Goal: Task Accomplishment & Management: Manage account settings

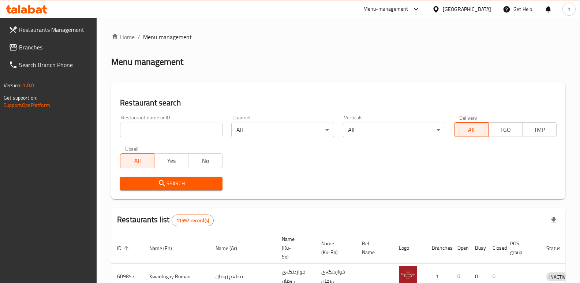
click at [29, 47] on span "Branches" at bounding box center [55, 47] width 72 height 9
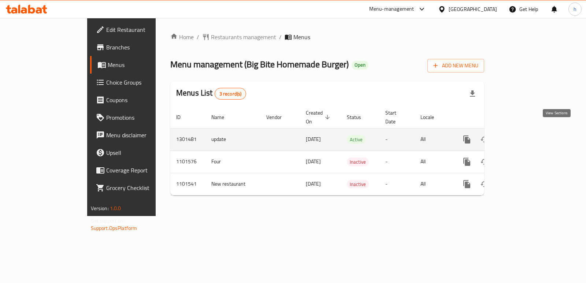
click at [524, 135] on icon "enhanced table" at bounding box center [519, 139] width 9 height 9
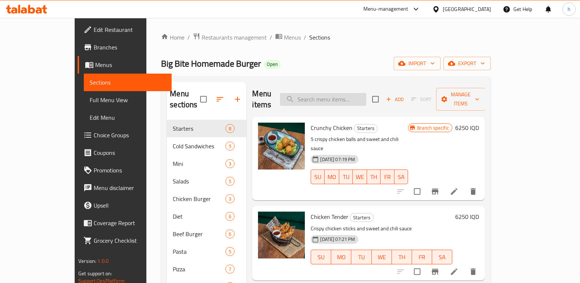
click at [342, 97] on input "search" at bounding box center [323, 99] width 86 height 13
paste input "Trio Cheese Burger"
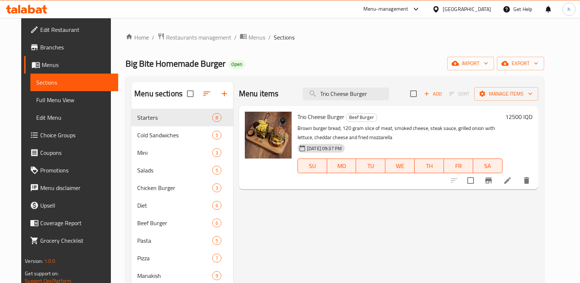
type input "Trio Cheese Burger"
drag, startPoint x: 381, startPoint y: 94, endPoint x: 288, endPoint y: 77, distance: 94.5
click at [289, 77] on div "Menu sections Starters 8 Cold Sandwiches 5 Mini 3 Salads 5 Chicken Burger 3 Die…" at bounding box center [335, 228] width 419 height 305
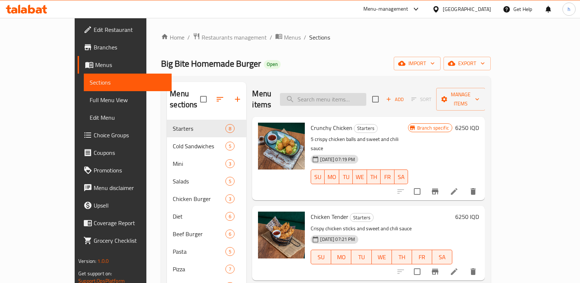
paste input "Trio Cheese Burger"
type input "Trio Cheese Burger"
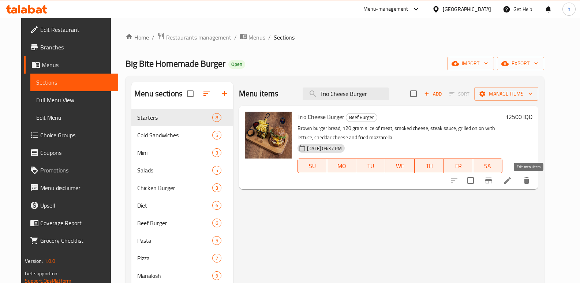
click at [511, 182] on icon at bounding box center [508, 180] width 7 height 7
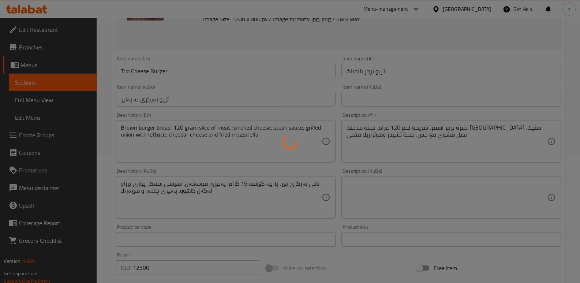
type input "إختيارك من المشروبات:"
type input "هەڵبژاردنت لە خواردنەوەکان:"
type input "1"
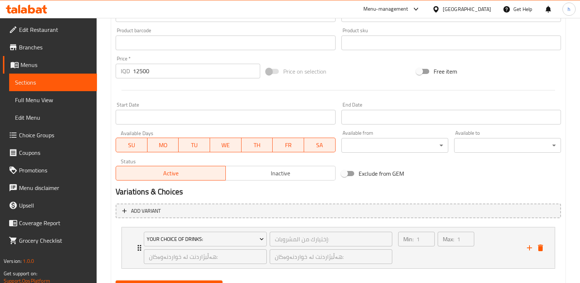
scroll to position [359, 0]
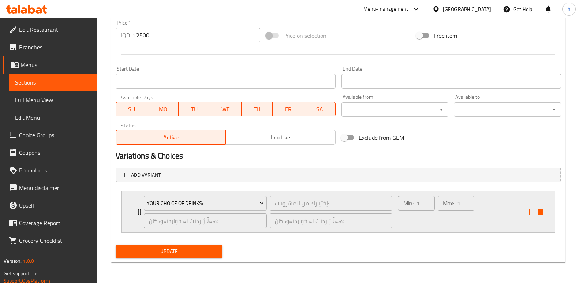
click at [413, 224] on div "Min: 1 ​" at bounding box center [417, 211] width 40 height 35
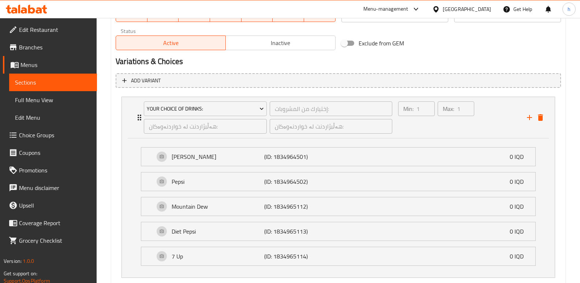
scroll to position [498, 0]
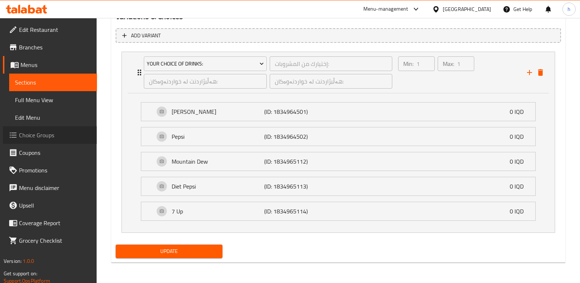
click at [44, 136] on span "Choice Groups" at bounding box center [55, 135] width 72 height 9
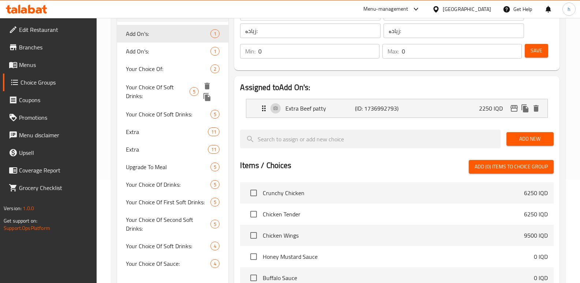
click at [153, 85] on span "Your Choice Of Soft Drinks:" at bounding box center [158, 92] width 64 height 18
type input "Your Choice Of Soft Drinks:"
type input "إختيارك من المشروبات الغازية:"
type input "هەڵبژاردنت لە خواردنەوە گازییەکان:"
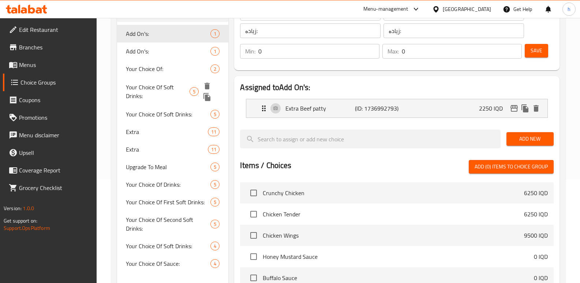
type input "2"
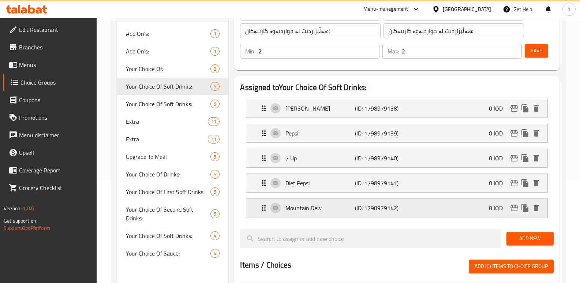
click at [323, 205] on p "Mountain Dew" at bounding box center [320, 208] width 69 height 9
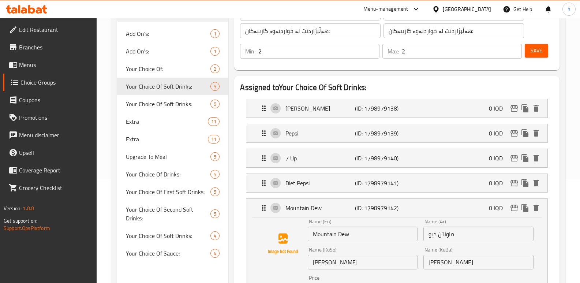
click at [321, 193] on li "Diet Pepsi (ID: 1798979141) 0 IQD Name (En) Diet Pepsi Name (En) Name (Ar) دايت…" at bounding box center [397, 183] width 314 height 25
click at [325, 182] on p "Diet Pepsi" at bounding box center [320, 183] width 69 height 9
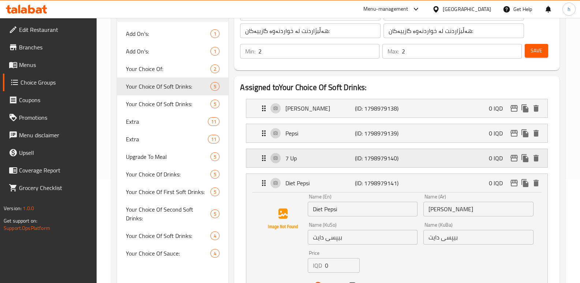
click at [428, 158] on div "7 Up (ID: 1798979140) 0 IQD" at bounding box center [399, 158] width 279 height 18
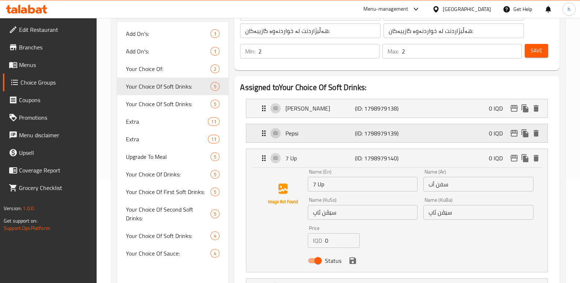
click at [430, 134] on div "Pepsi (ID: 1798979139) 0 IQD" at bounding box center [399, 133] width 279 height 18
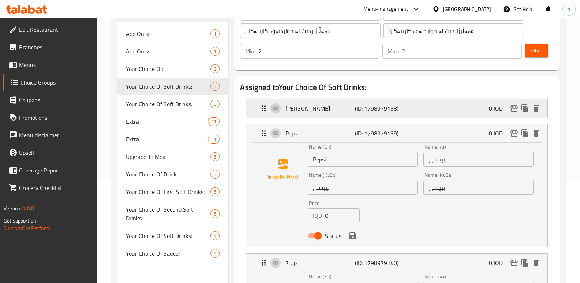
click at [421, 111] on div "[PERSON_NAME] (ID: 1798979138) 0 IQD" at bounding box center [399, 108] width 279 height 18
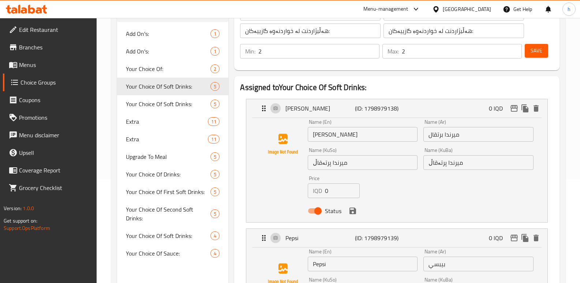
click at [36, 67] on span "Menus" at bounding box center [55, 64] width 72 height 9
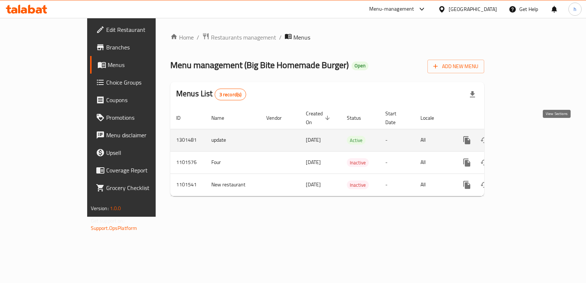
click at [524, 136] on icon "enhanced table" at bounding box center [519, 140] width 9 height 9
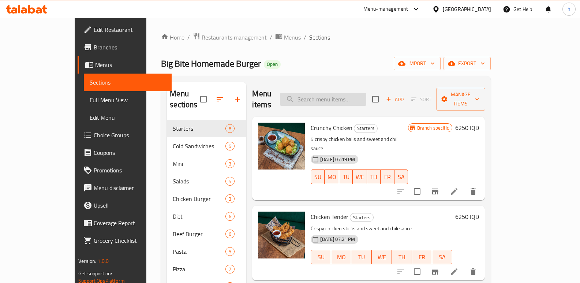
click at [356, 93] on input "search" at bounding box center [323, 99] width 86 height 13
paste input "Trio Cheese Burger"
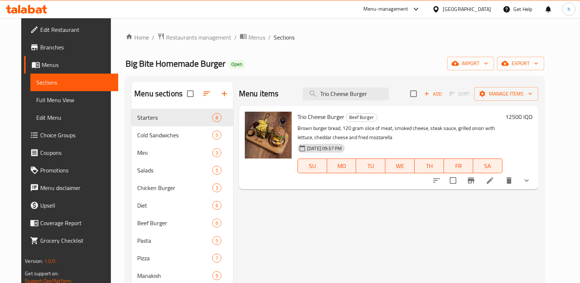
type input "Trio Cheese Burger"
click at [495, 184] on icon at bounding box center [490, 180] width 9 height 9
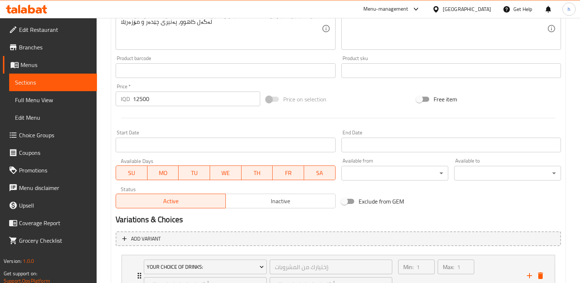
scroll to position [359, 0]
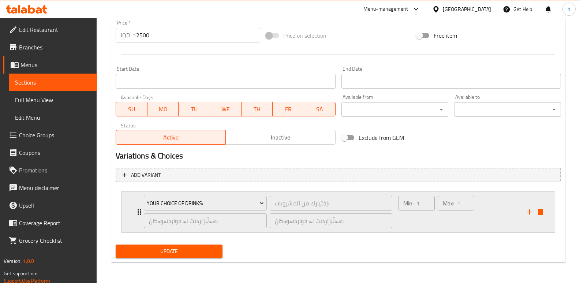
click at [439, 220] on div "Max: 1 ​" at bounding box center [456, 211] width 40 height 35
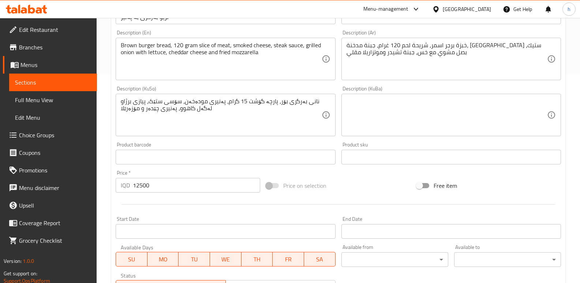
scroll to position [0, 0]
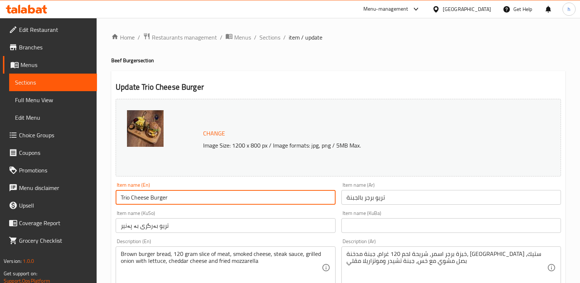
drag, startPoint x: 127, startPoint y: 193, endPoint x: 75, endPoint y: 189, distance: 51.8
click at [33, 96] on span "Full Menu View" at bounding box center [53, 100] width 76 height 9
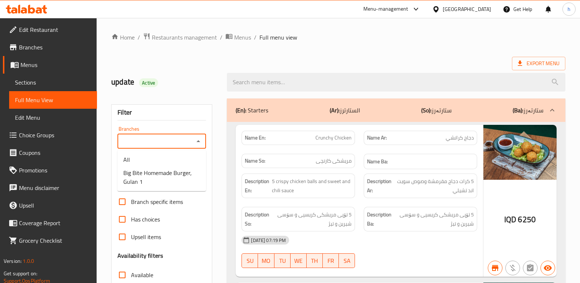
click at [132, 141] on input "Branches" at bounding box center [156, 141] width 72 height 10
click at [189, 179] on span "Big Bite Homemade Burger, Gulan 1" at bounding box center [161, 177] width 77 height 18
type input "Big Bite Homemade Burger, Gulan 1"
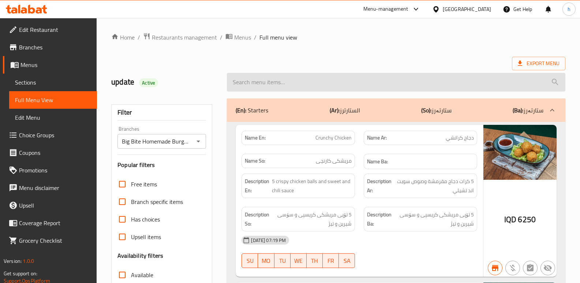
click at [290, 76] on input "search" at bounding box center [396, 82] width 339 height 19
paste input "Trio Cheese Burger"
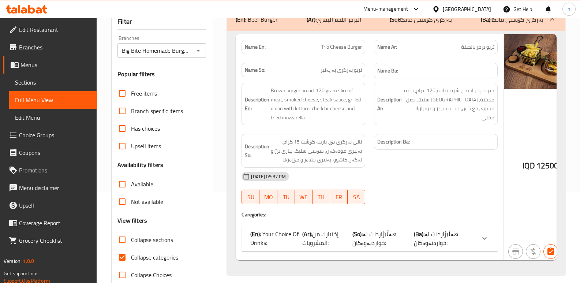
scroll to position [107, 0]
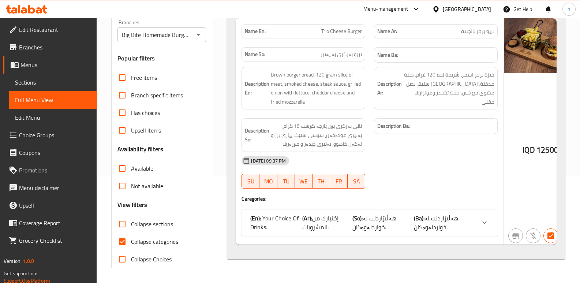
type input "Trio Cheese Burger"
click at [476, 231] on div at bounding box center [485, 223] width 18 height 18
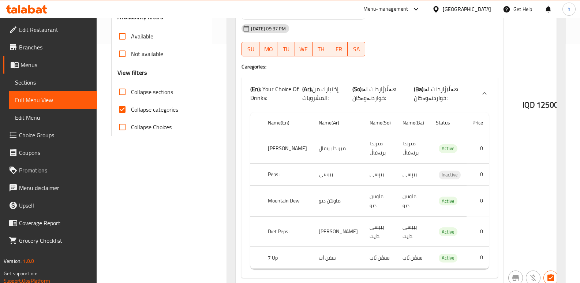
scroll to position [280, 0]
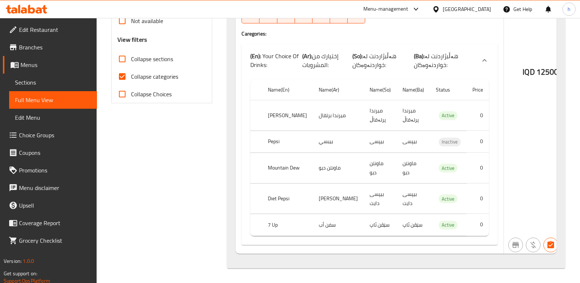
click at [33, 85] on span "Sections" at bounding box center [53, 82] width 76 height 9
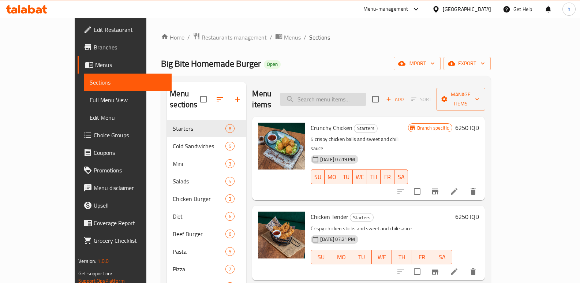
click at [367, 93] on input "search" at bounding box center [323, 99] width 86 height 13
paste input "Trio Cheese Burger"
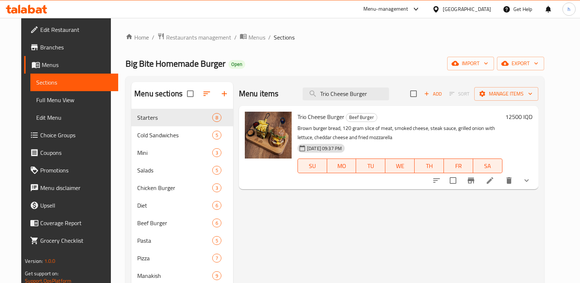
type input "Trio Cheese Burger"
click at [501, 175] on li at bounding box center [490, 180] width 21 height 13
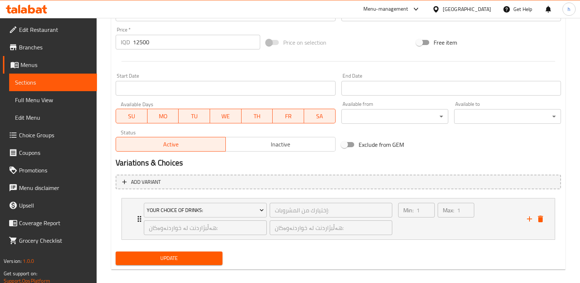
scroll to position [359, 0]
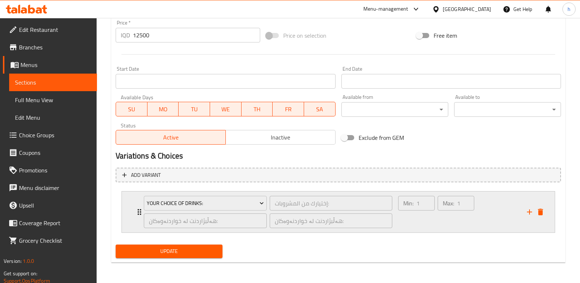
click at [446, 223] on div "Max: 1 ​" at bounding box center [456, 211] width 40 height 35
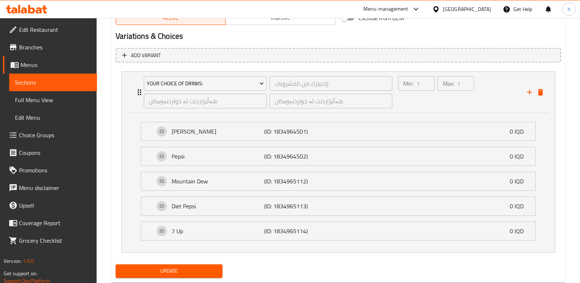
scroll to position [498, 0]
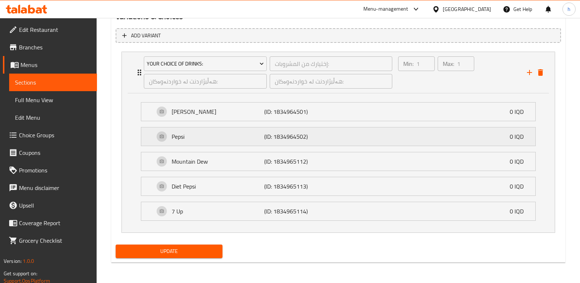
click at [213, 139] on p "Pepsi" at bounding box center [218, 136] width 93 height 9
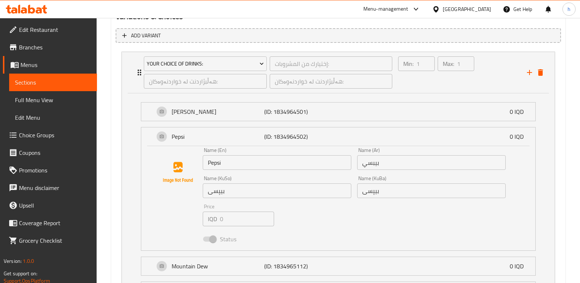
click at [37, 101] on span "Full Menu View" at bounding box center [53, 100] width 76 height 9
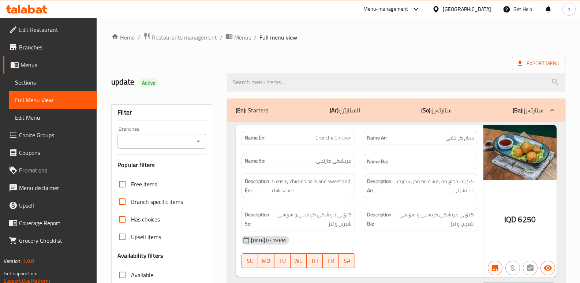
click at [174, 138] on input "Branches" at bounding box center [156, 141] width 72 height 10
click at [164, 142] on input "Branches" at bounding box center [156, 141] width 72 height 10
click at [198, 140] on icon "Open" at bounding box center [198, 141] width 9 height 9
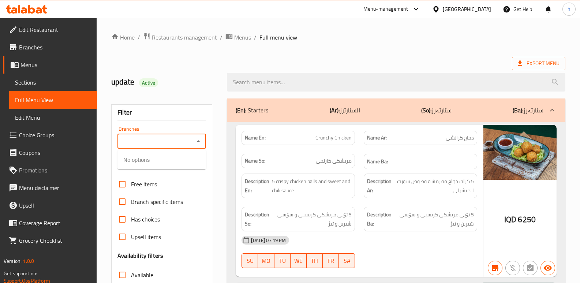
click at [198, 140] on icon "Close" at bounding box center [199, 141] width 4 height 2
click at [190, 84] on h2 "update Active" at bounding box center [164, 82] width 107 height 11
click at [186, 135] on div "Branches" at bounding box center [162, 141] width 89 height 15
click at [178, 148] on div "Branches" at bounding box center [162, 141] width 89 height 15
click at [178, 147] on div "Branches" at bounding box center [162, 141] width 89 height 15
